Goal: Task Accomplishment & Management: Manage account settings

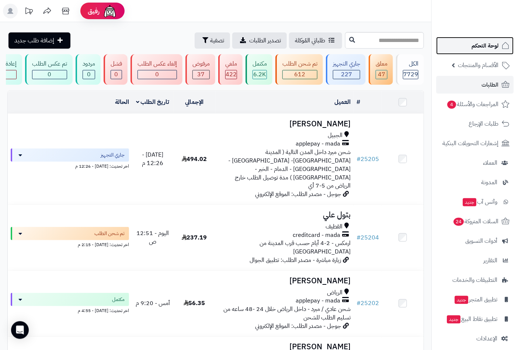
click at [485, 46] on span "لوحة التحكم" at bounding box center [485, 46] width 27 height 10
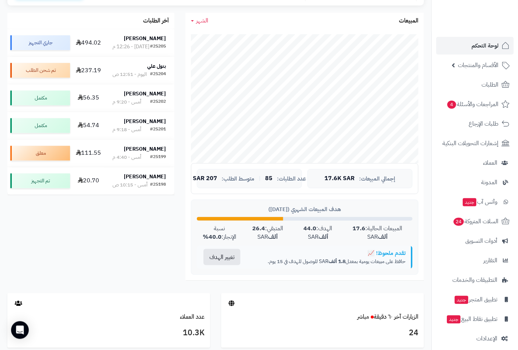
scroll to position [63, 0]
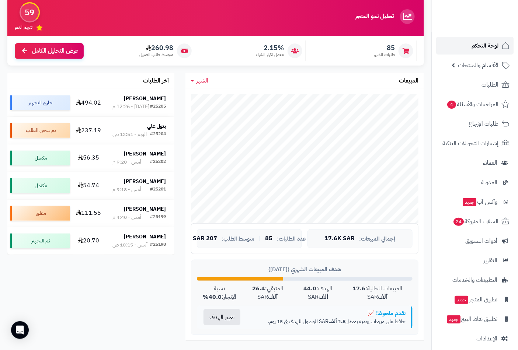
click at [478, 49] on span "لوحة التحكم" at bounding box center [485, 46] width 27 height 10
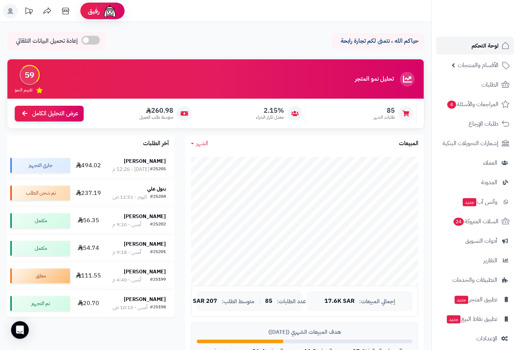
click at [482, 43] on span "لوحة التحكم" at bounding box center [485, 46] width 27 height 10
click at [481, 61] on span "الأقسام والمنتجات" at bounding box center [478, 65] width 41 height 10
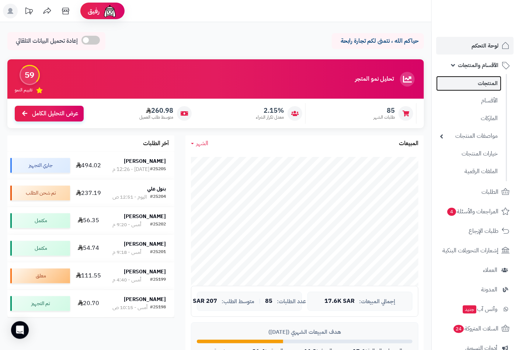
click at [486, 84] on link "المنتجات" at bounding box center [468, 83] width 65 height 15
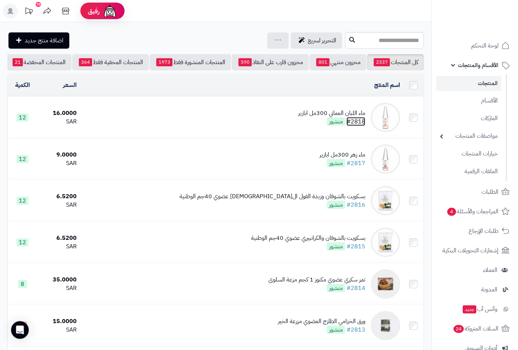
click at [349, 124] on link "#2818" at bounding box center [356, 121] width 19 height 9
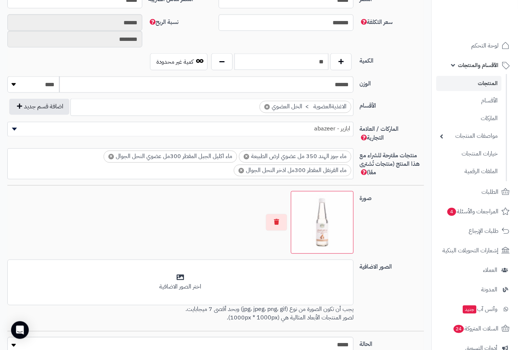
scroll to position [369, 0]
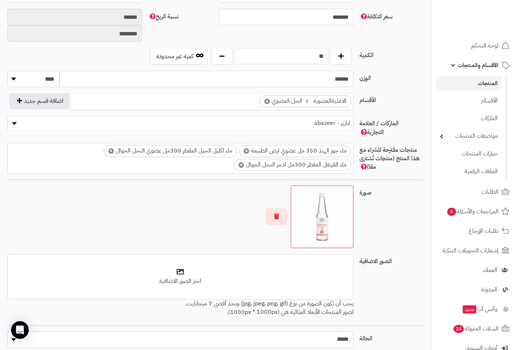
click at [480, 82] on link "المنتجات" at bounding box center [468, 83] width 65 height 15
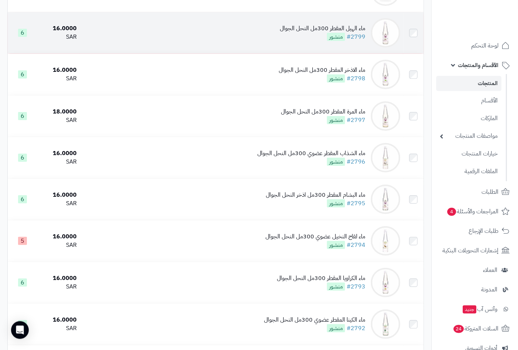
scroll to position [902, 0]
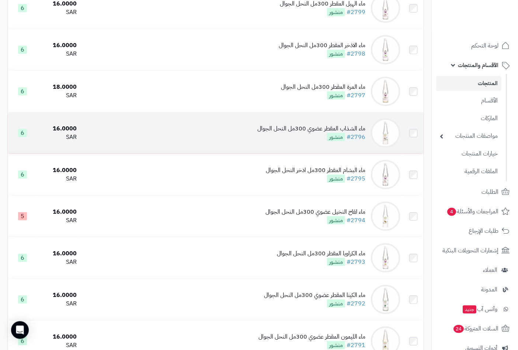
click at [308, 133] on div "ماء الشذاب المقطر عضوي 300مل النحل الجوال" at bounding box center [311, 129] width 108 height 8
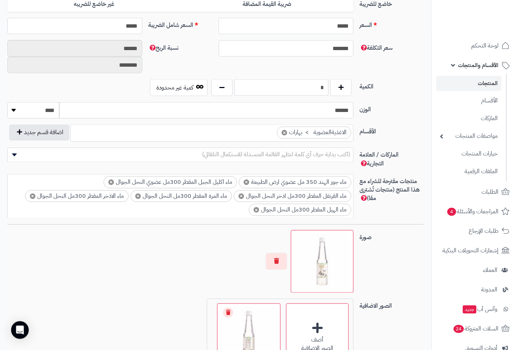
scroll to position [410, 0]
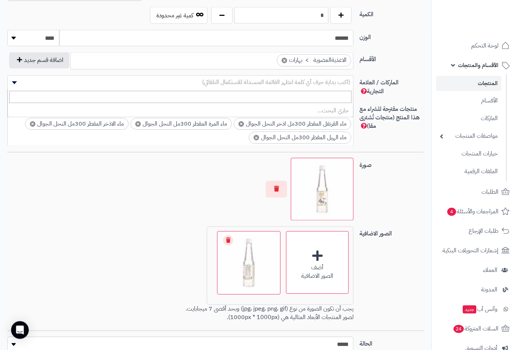
click at [321, 82] on span "(اكتب بداية حرف أي كلمة لتظهر القائمة المنسدلة للاستكمال التلقائي)" at bounding box center [276, 82] width 148 height 9
type input "*"
type input "*****"
select select "**"
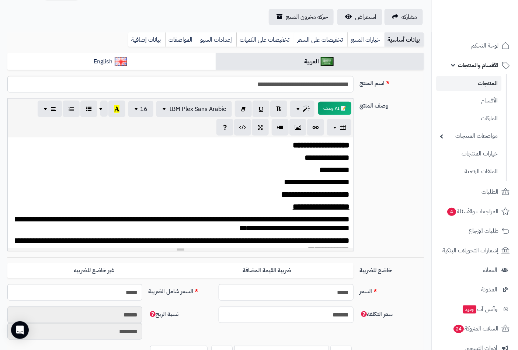
scroll to position [25, 0]
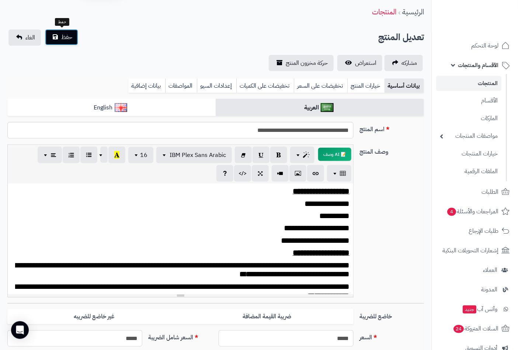
click at [69, 39] on span "حفظ" at bounding box center [66, 37] width 11 height 9
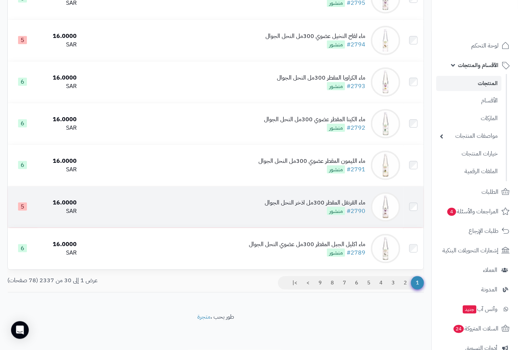
scroll to position [1107, 0]
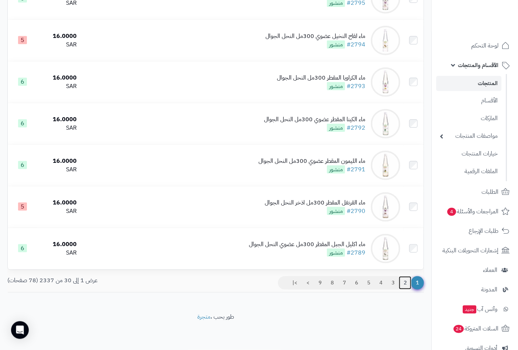
click at [405, 283] on link "2" at bounding box center [405, 283] width 13 height 13
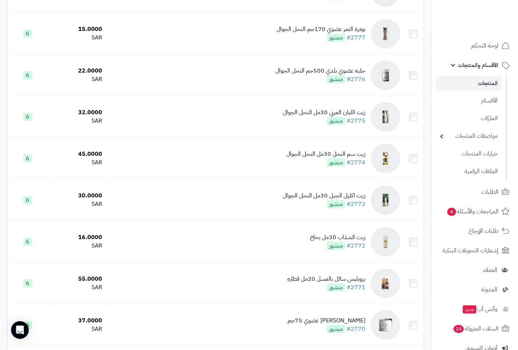
scroll to position [615, 0]
